Goal: Information Seeking & Learning: Learn about a topic

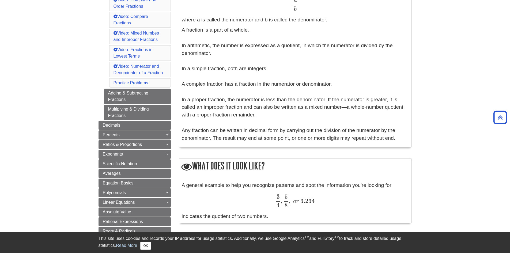
scroll to position [160, 0]
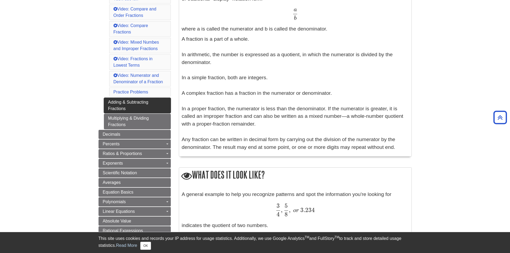
click at [142, 107] on link "Adding & Subtracting Fractions" at bounding box center [137, 106] width 67 height 16
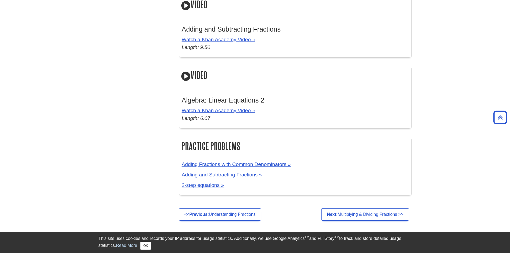
scroll to position [669, 0]
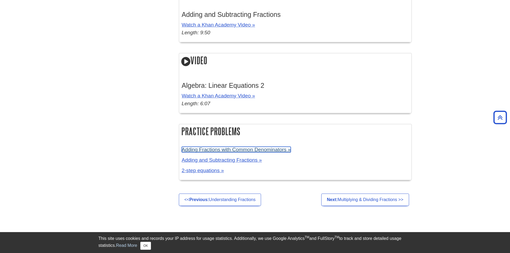
click at [258, 152] on link "Adding Fractions with Common Denominators »" at bounding box center [236, 150] width 109 height 6
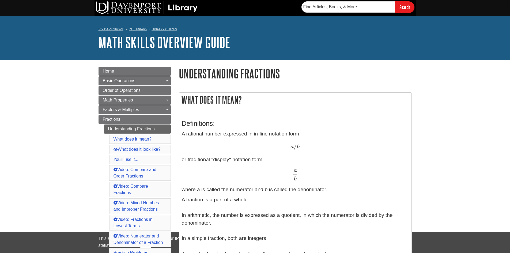
scroll to position [160, 0]
